Goal: Information Seeking & Learning: Understand process/instructions

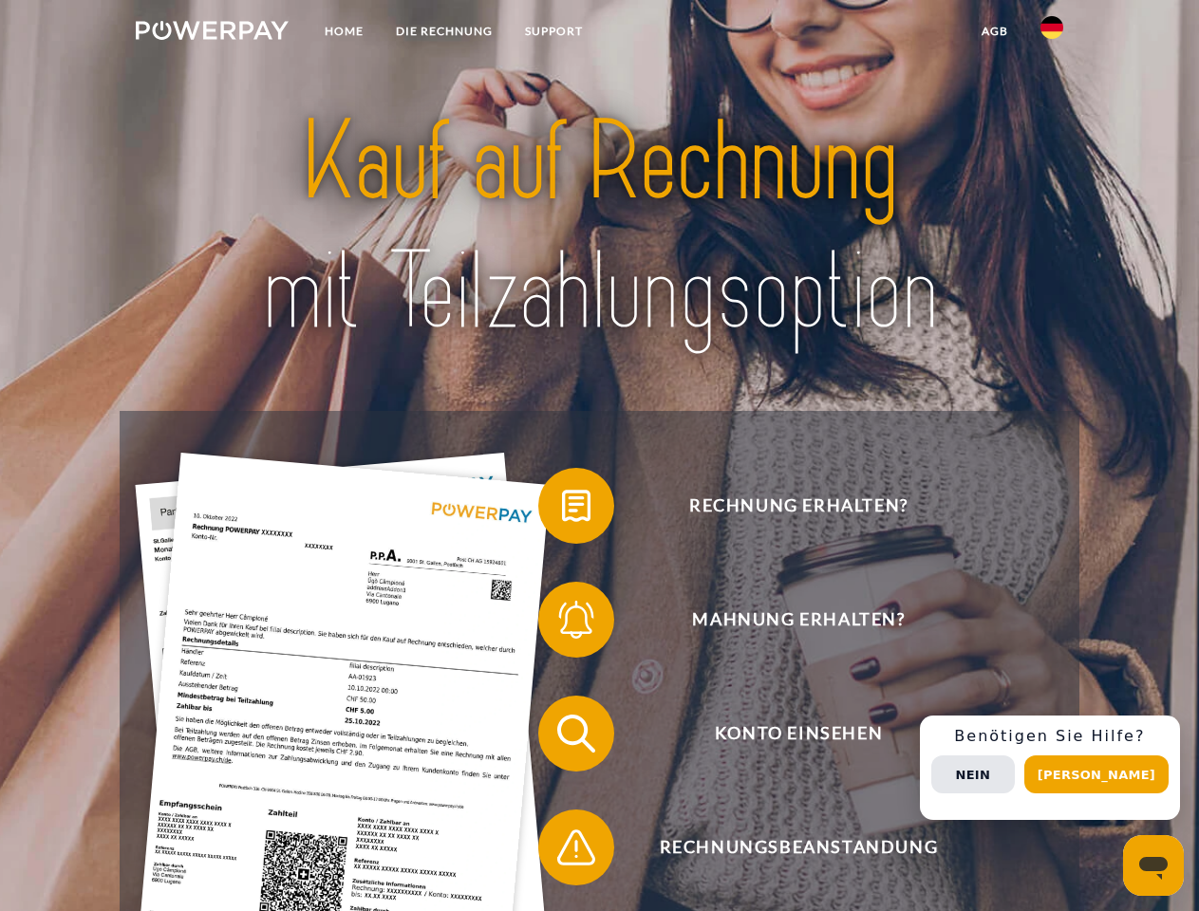
click at [212, 33] on img at bounding box center [212, 30] width 153 height 19
click at [1052, 33] on img at bounding box center [1051, 27] width 23 height 23
click at [994, 31] on link "agb" at bounding box center [994, 31] width 59 height 34
click at [562, 510] on span at bounding box center [547, 505] width 95 height 95
click at [562, 624] on span at bounding box center [547, 619] width 95 height 95
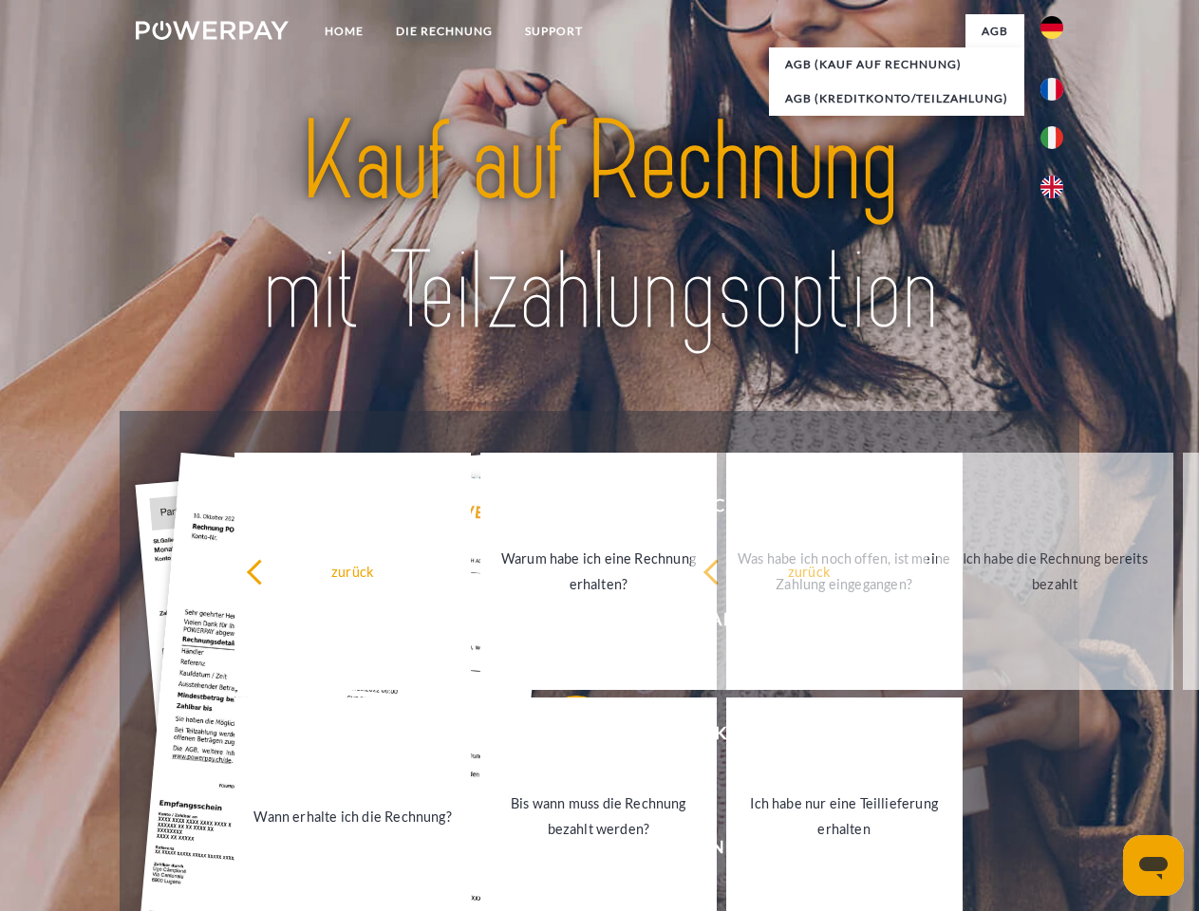
click at [562, 737] on link "Bis wann muss die Rechnung bezahlt werden?" at bounding box center [598, 816] width 236 height 237
click at [562, 851] on link "Bis wann muss die Rechnung bezahlt werden?" at bounding box center [598, 816] width 236 height 237
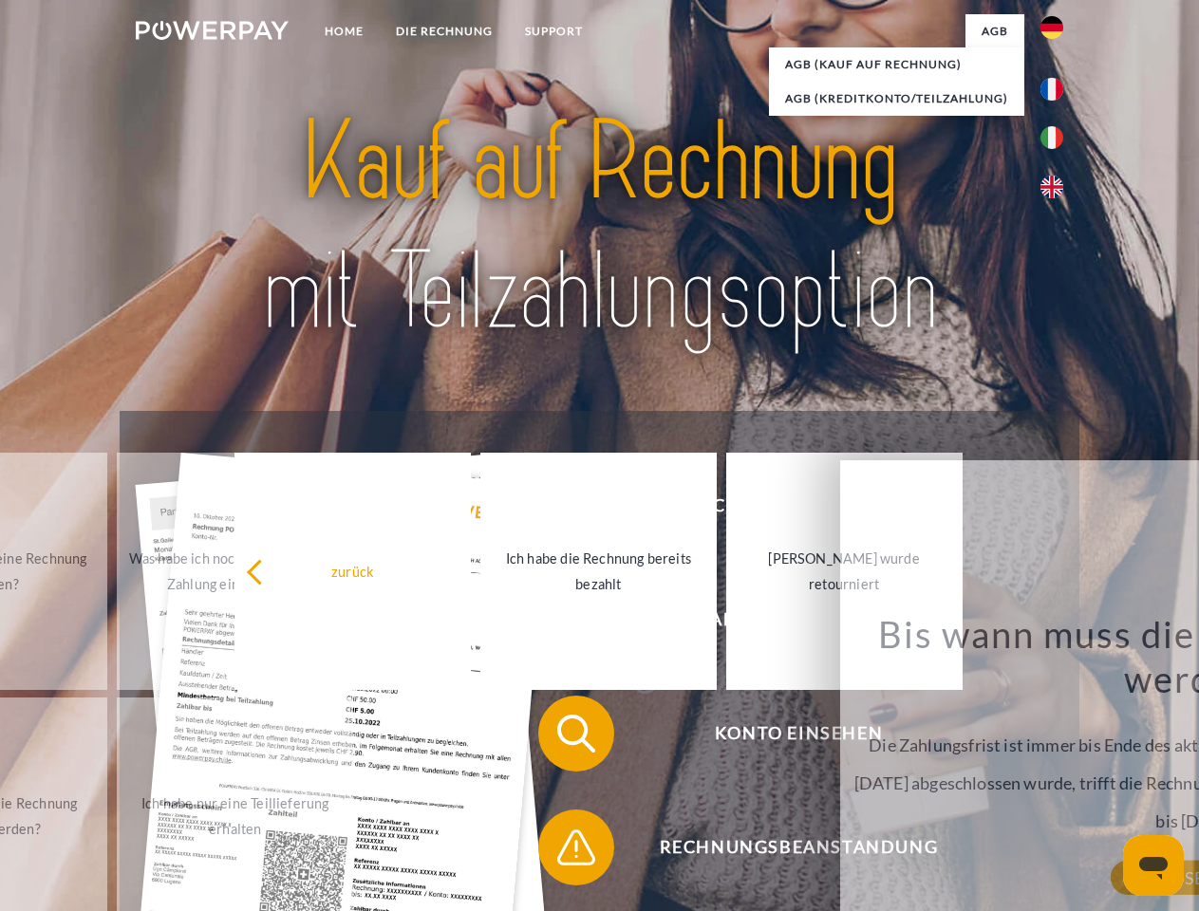
click at [1056, 768] on div "Rechnung erhalten? Mahnung erhalten? Konto einsehen" at bounding box center [599, 790] width 959 height 759
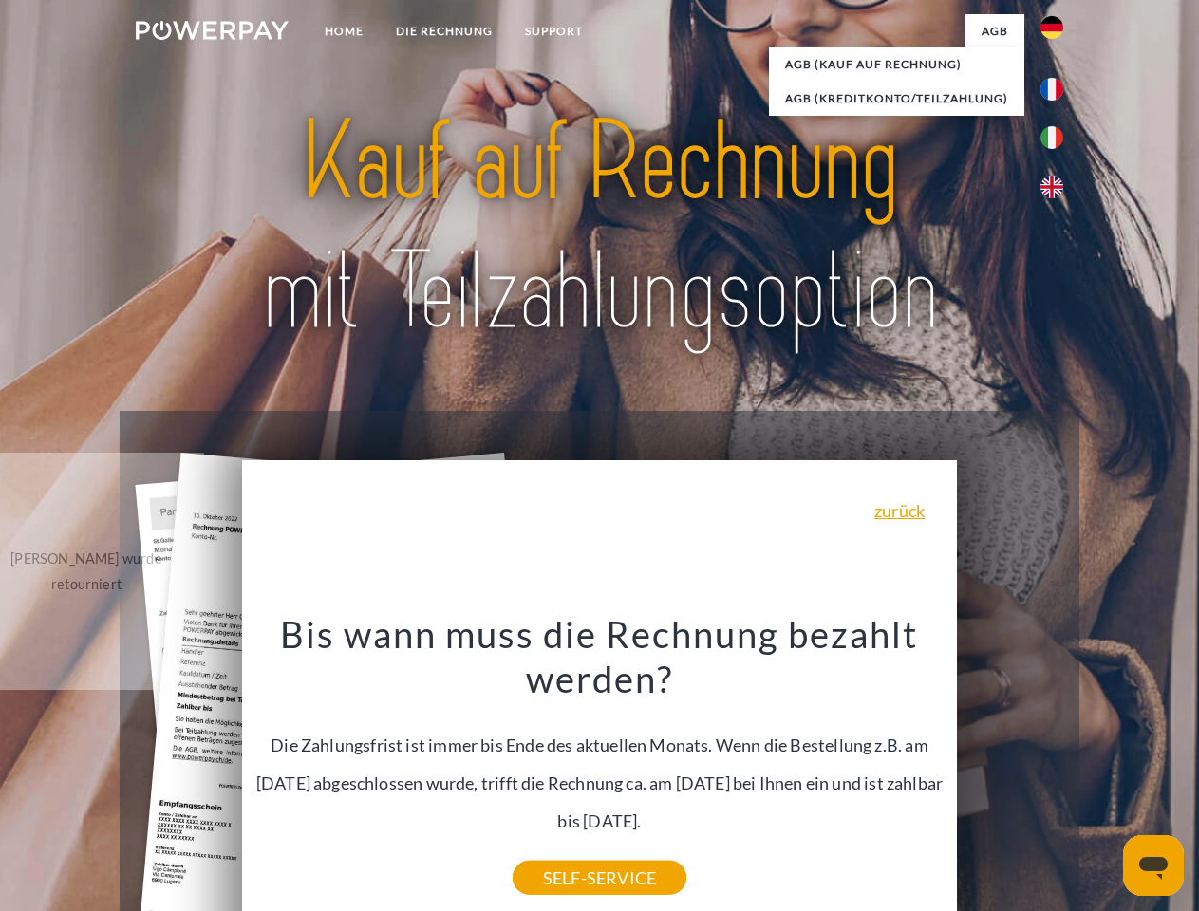
click at [1010, 772] on span "Konto einsehen" at bounding box center [798, 734] width 465 height 76
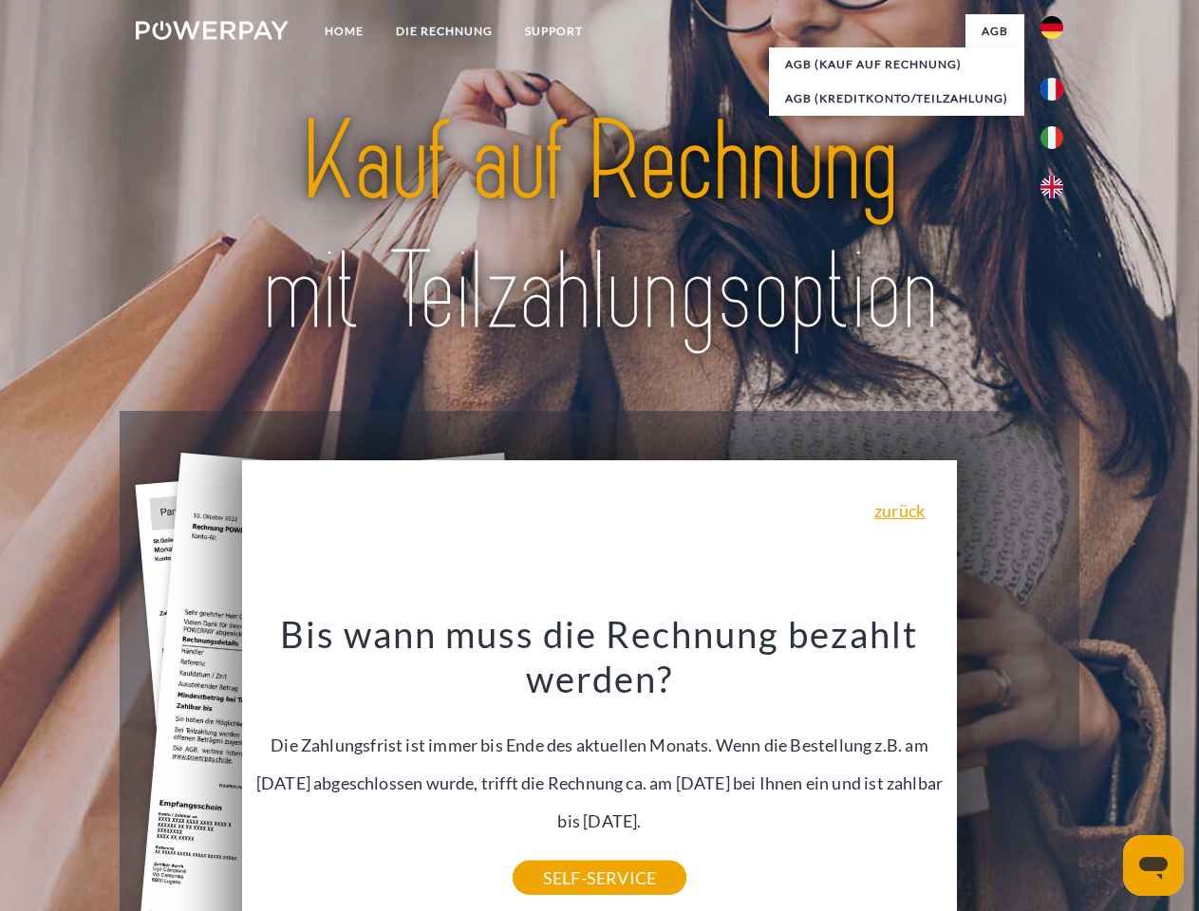
click at [1103, 774] on header "Home DIE RECHNUNG SUPPORT" at bounding box center [599, 655] width 1199 height 1311
